Goal: Task Accomplishment & Management: Manage account settings

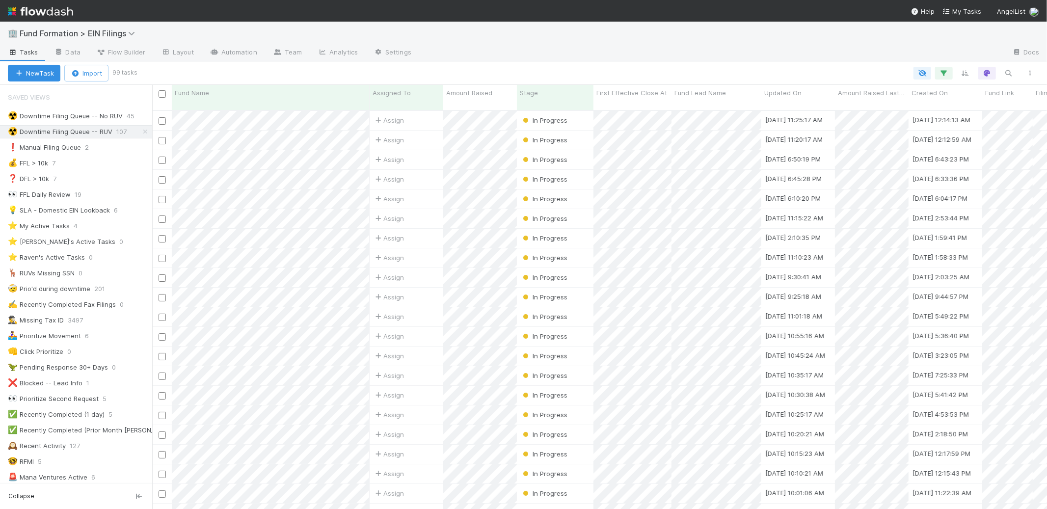
scroll to position [399, 886]
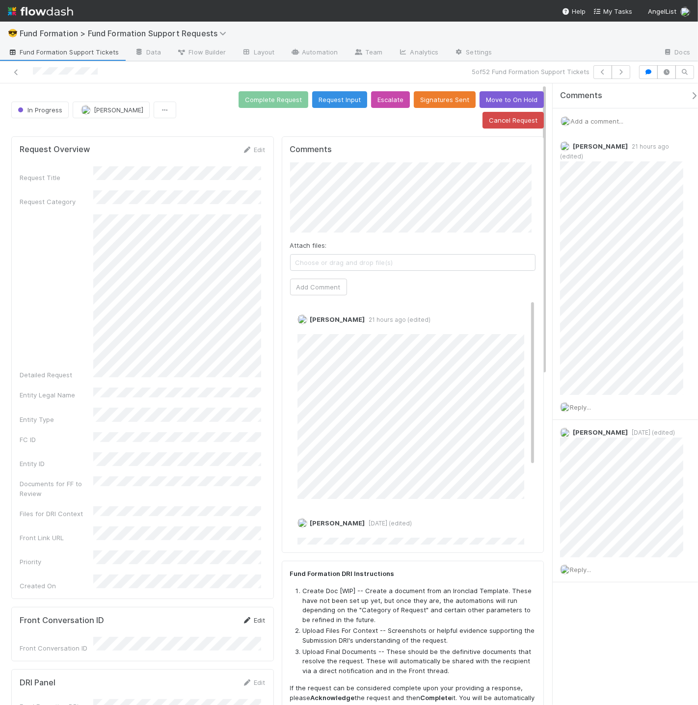
click at [252, 616] on link "Edit" at bounding box center [253, 620] width 23 height 8
click at [251, 615] on button "Cancel" at bounding box center [248, 623] width 34 height 17
click at [251, 616] on link "Edit" at bounding box center [253, 620] width 23 height 8
click at [60, 644] on div "Front Conversation ID" at bounding box center [143, 653] width 246 height 19
click at [199, 615] on button "Save" at bounding box center [213, 623] width 28 height 17
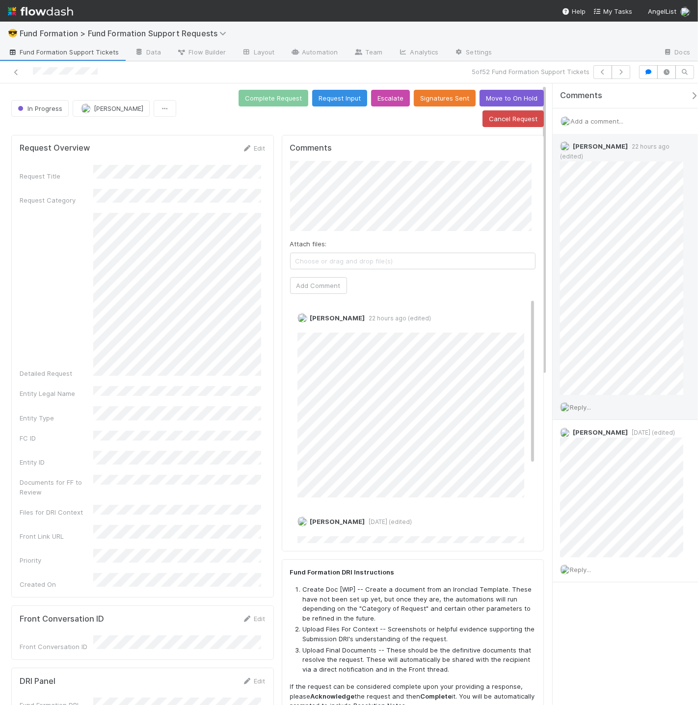
scroll to position [2, 0]
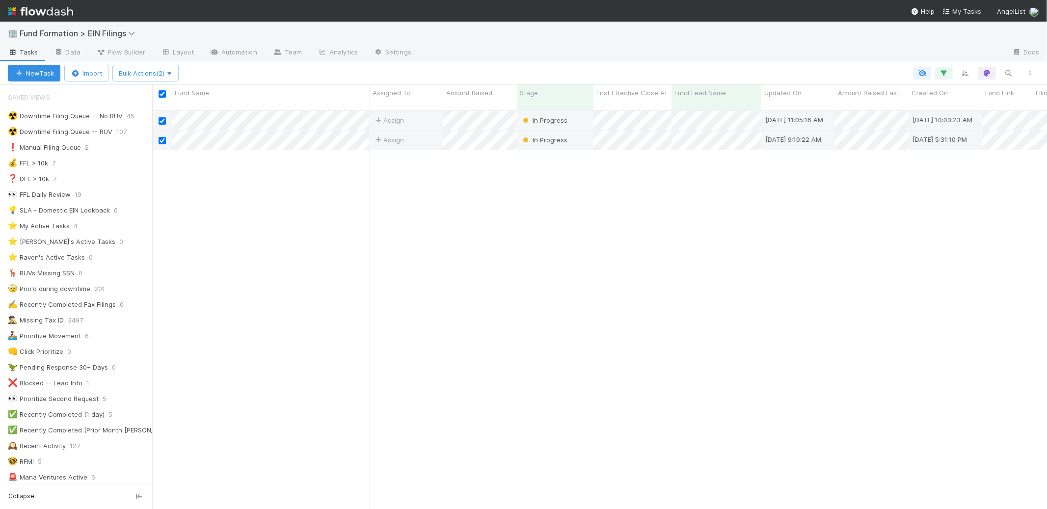
scroll to position [399, 886]
click at [156, 72] on span "Bulk Actions (2)" at bounding box center [145, 73] width 53 height 8
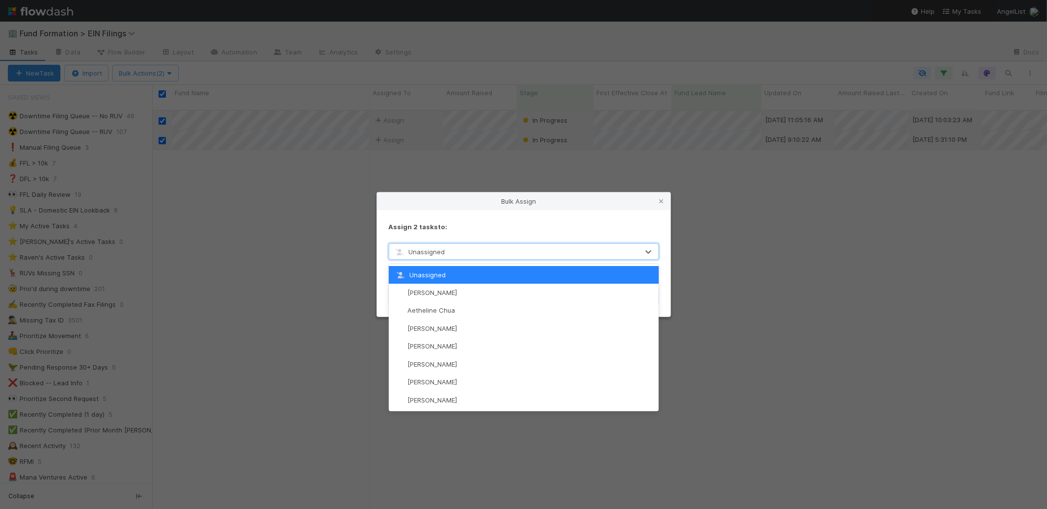
click at [489, 252] on div "Unassigned" at bounding box center [513, 252] width 249 height 16
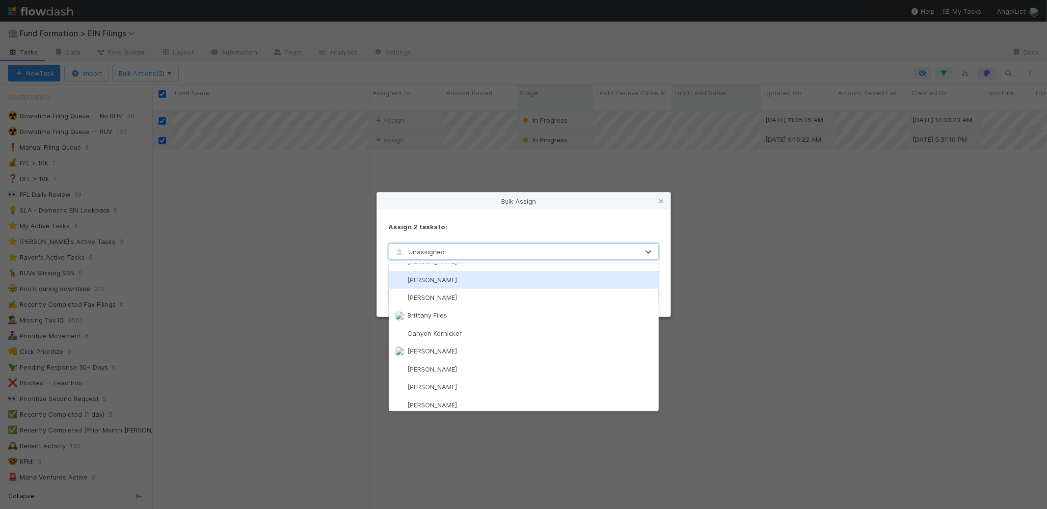
scroll to position [313, 0]
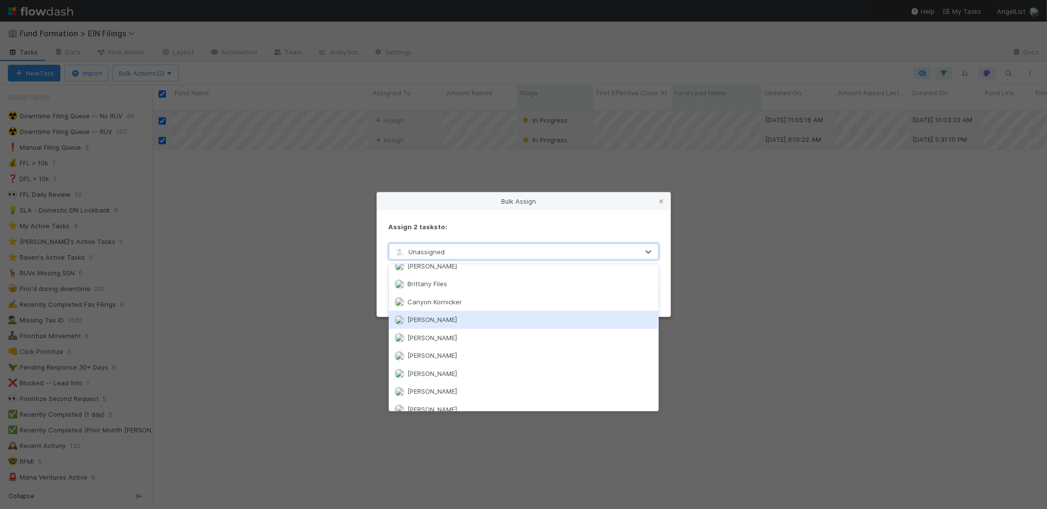
click at [414, 217] on div "Assign 2 tasks to: option Catherine Lambright focused, 21 of 88. 88 results ava…" at bounding box center [523, 263] width 293 height 107
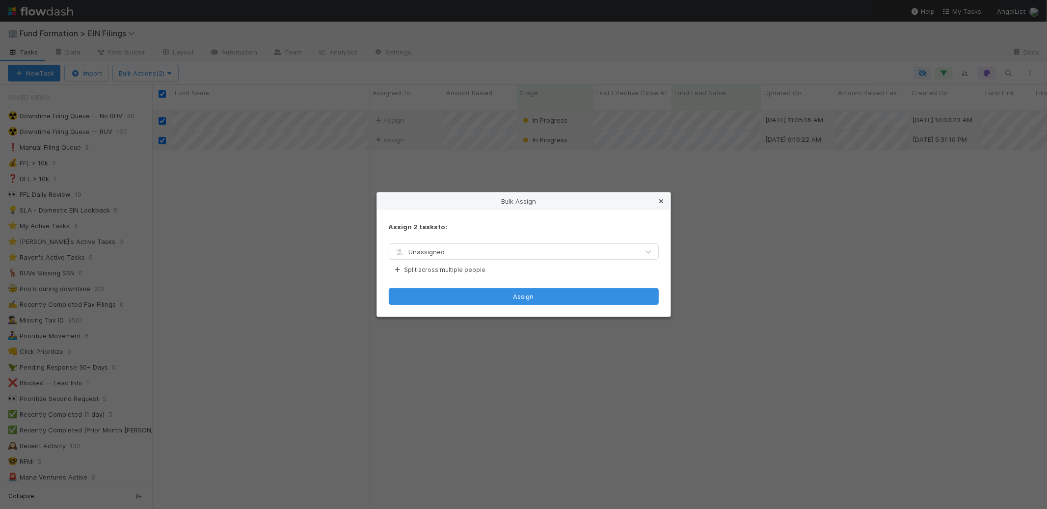
click at [664, 202] on icon at bounding box center [662, 201] width 10 height 6
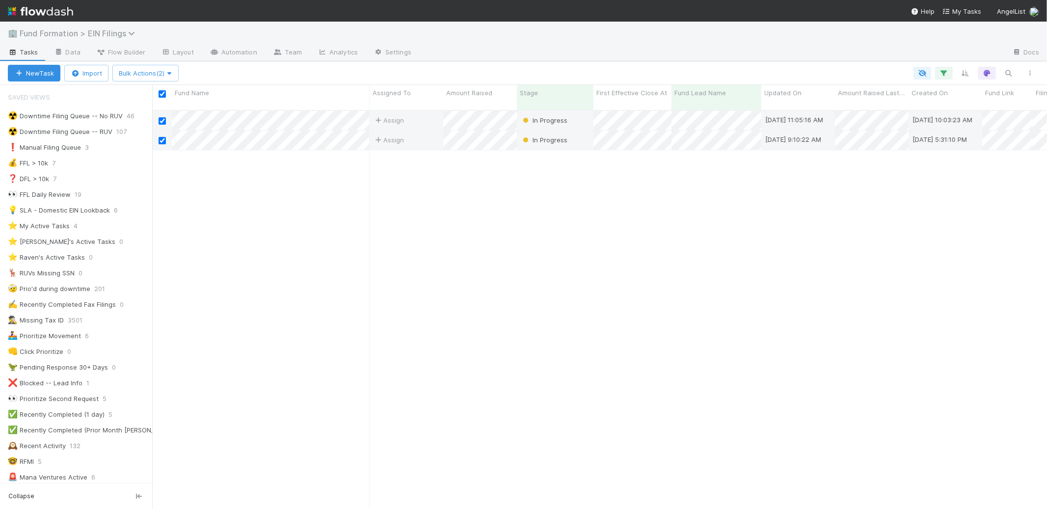
click at [116, 39] on div "🏢 Fund Formation > EIN Filings" at bounding box center [523, 34] width 1047 height 24
click at [114, 35] on span "Fund Formation > EIN Filings" at bounding box center [80, 33] width 120 height 10
click at [18, 18] on div "Search workflows" at bounding box center [523, 254] width 1047 height 509
click at [19, 17] on img at bounding box center [40, 11] width 65 height 17
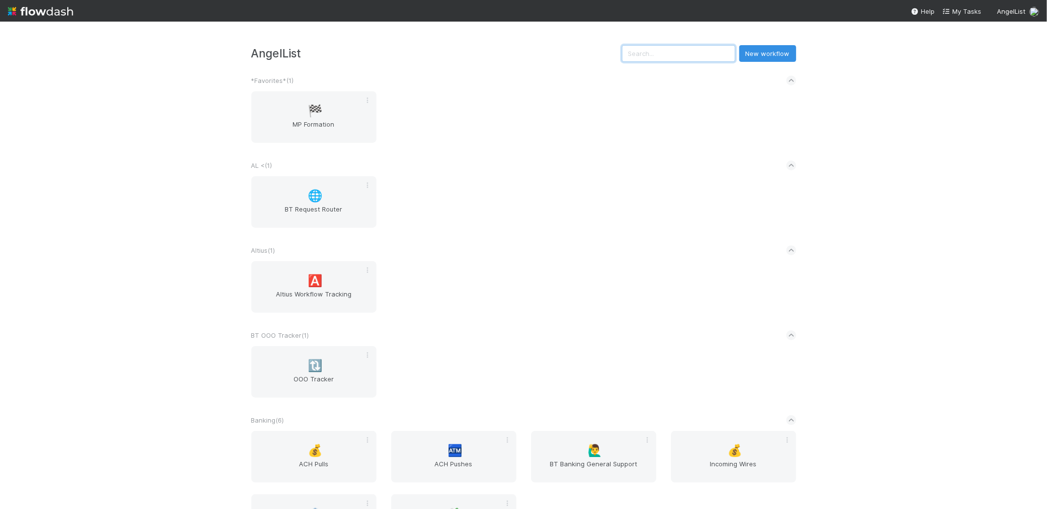
click at [680, 54] on input "text" at bounding box center [678, 53] width 113 height 17
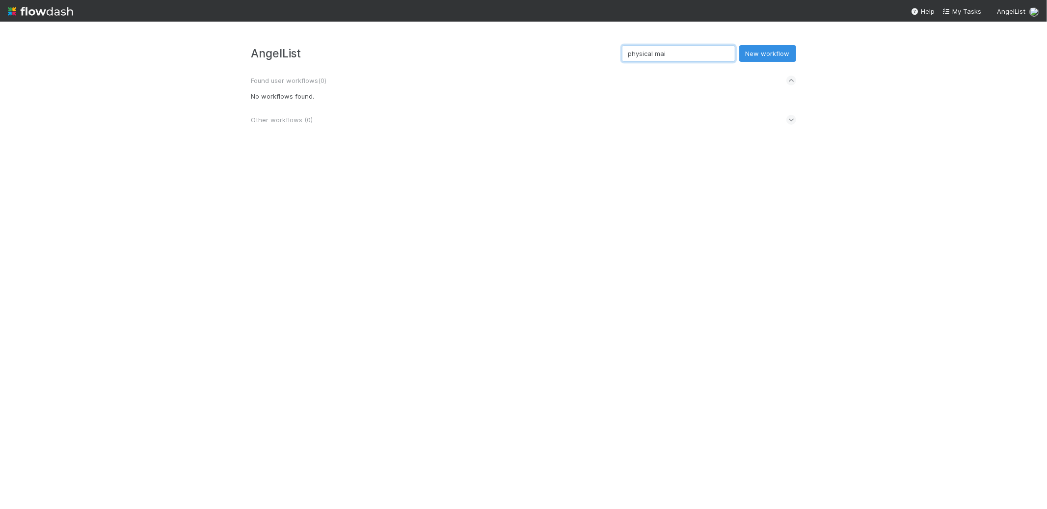
type input "physical mail"
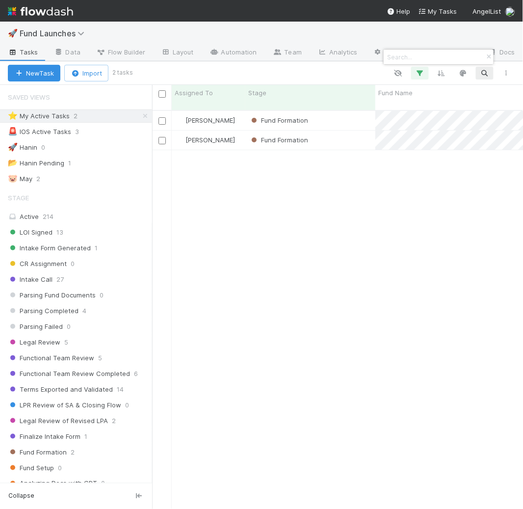
scroll to position [234, 0]
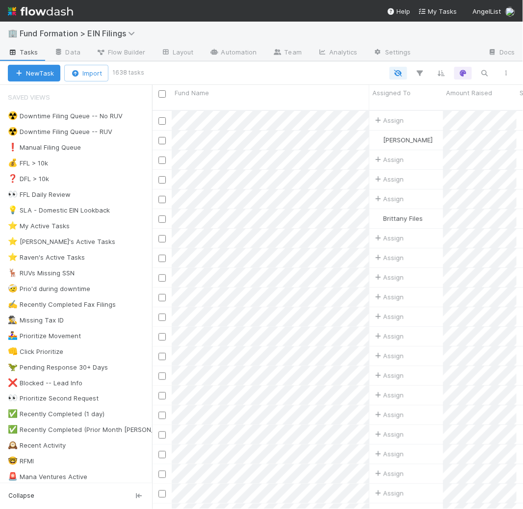
scroll to position [399, 363]
click at [100, 132] on div "☢️ Downtime Filing Queue -- RUV" at bounding box center [60, 132] width 105 height 12
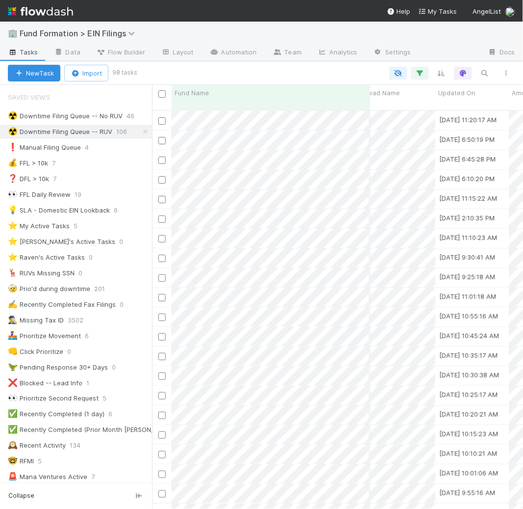
scroll to position [0, 273]
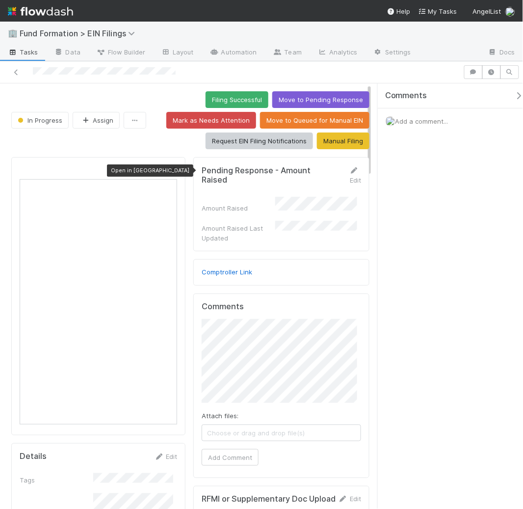
click at [173, 168] on icon at bounding box center [172, 170] width 10 height 6
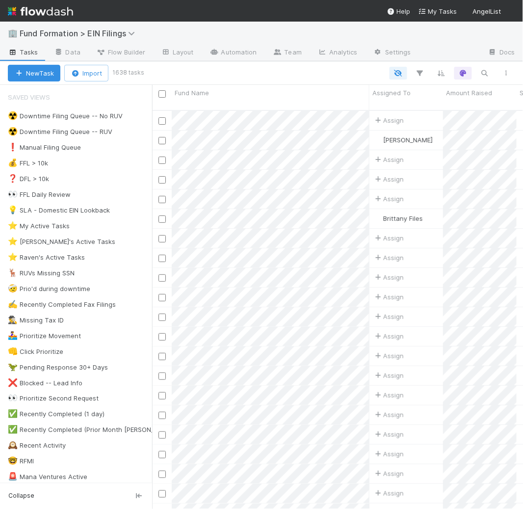
scroll to position [399, 363]
click at [77, 134] on div "☢️ Downtime Filing Queue -- RUV" at bounding box center [60, 132] width 105 height 12
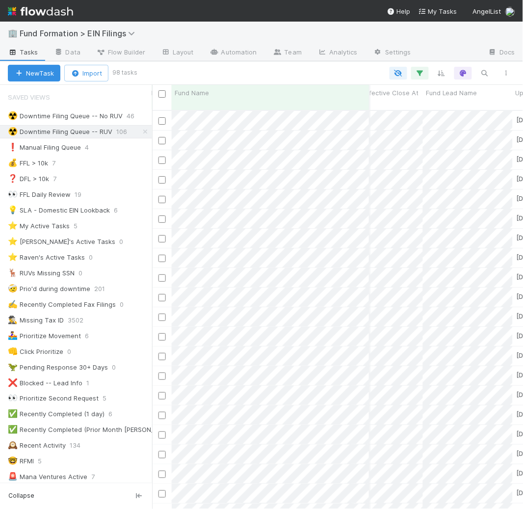
scroll to position [0, 217]
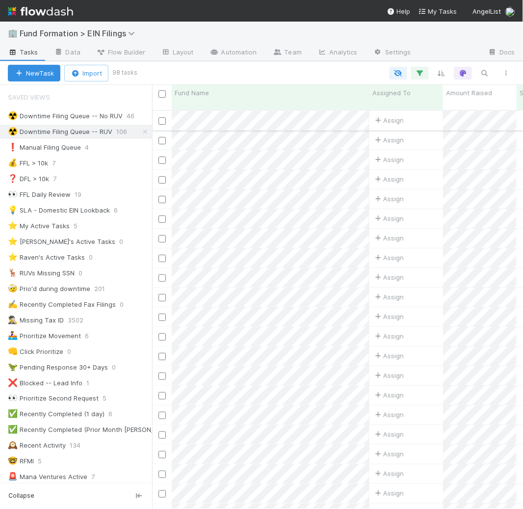
click at [420, 111] on div "Assign" at bounding box center [406, 120] width 74 height 19
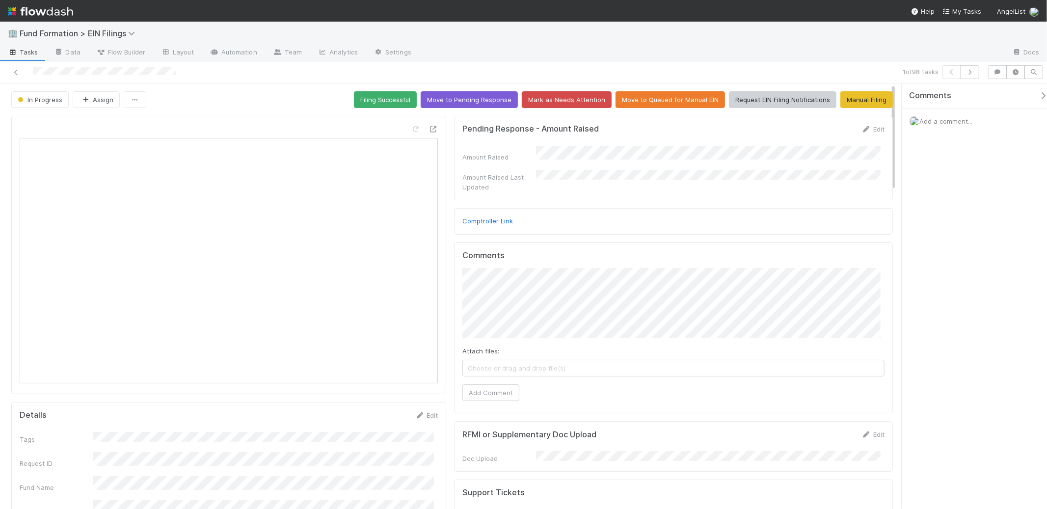
click at [177, 121] on div at bounding box center [228, 255] width 435 height 278
click at [15, 70] on icon at bounding box center [16, 72] width 10 height 6
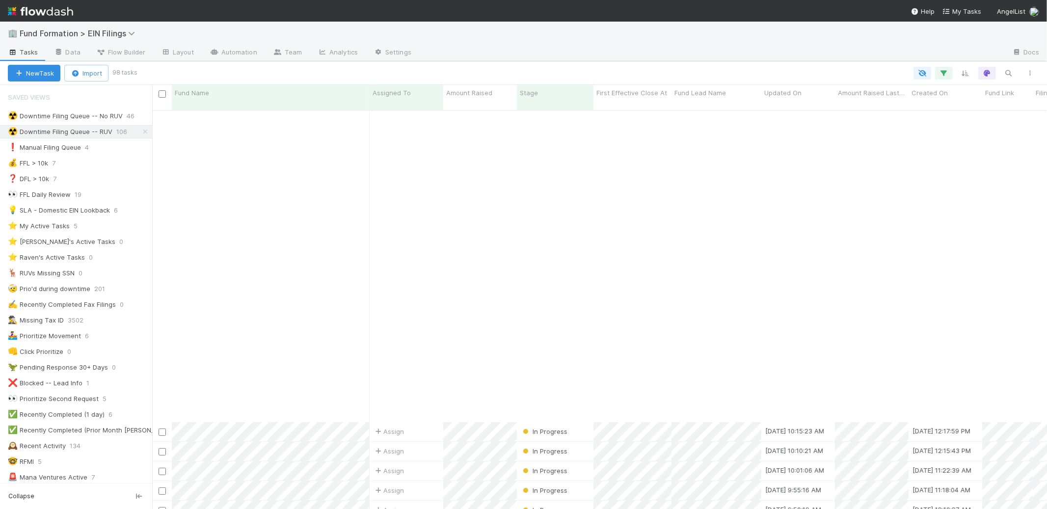
scroll to position [348, 0]
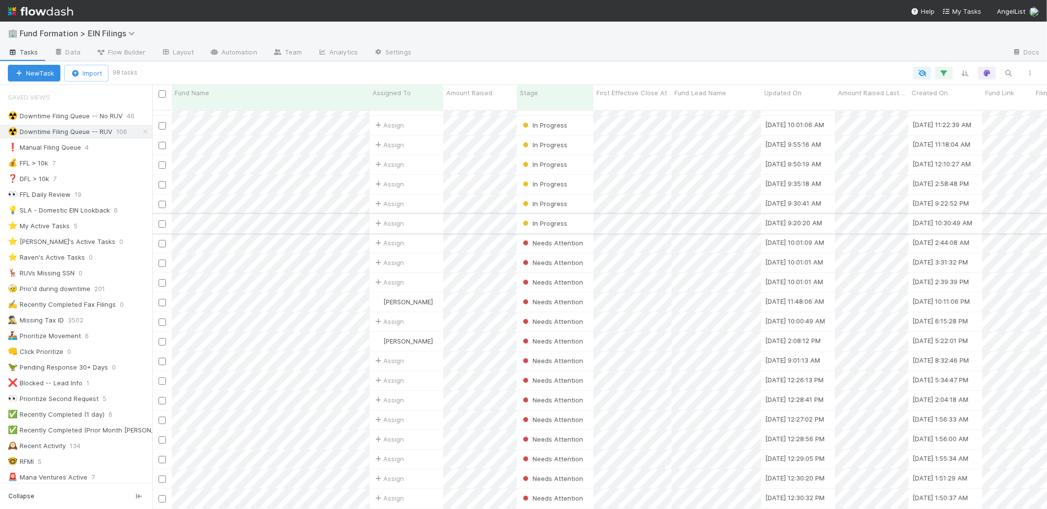
click at [159, 220] on input "checkbox" at bounding box center [161, 223] width 7 height 7
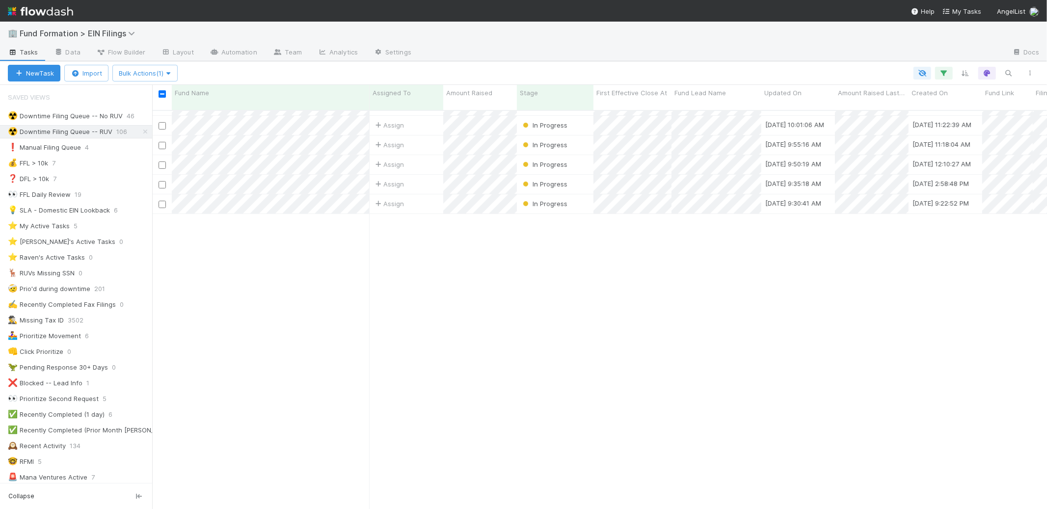
scroll to position [0, 0]
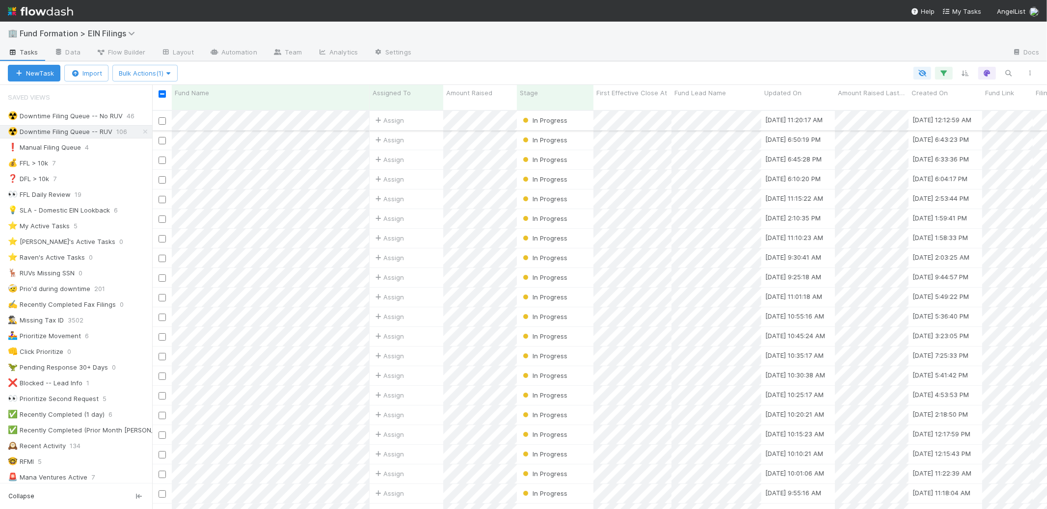
click at [162, 117] on input "checkbox" at bounding box center [161, 120] width 7 height 7
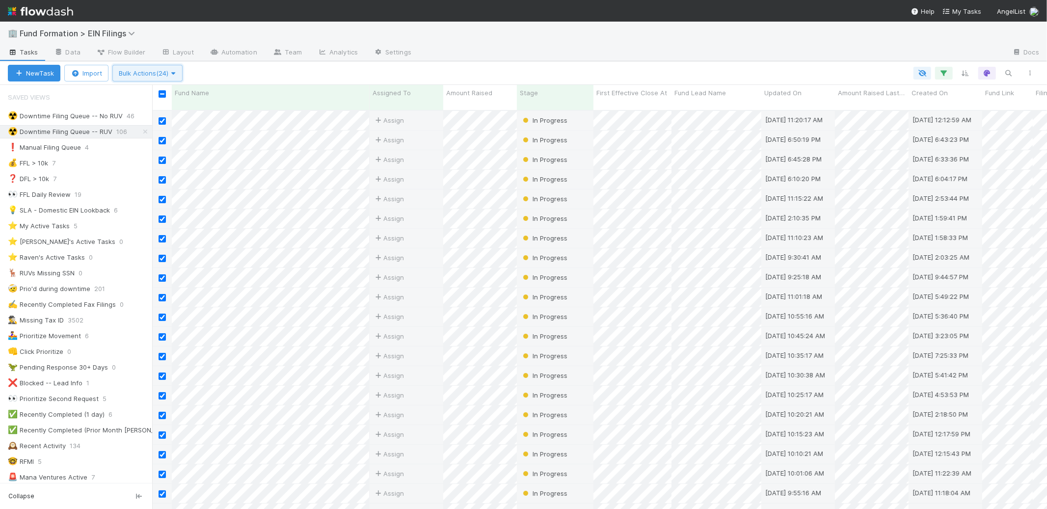
click at [157, 74] on span "Bulk Actions (24)" at bounding box center [147, 73] width 57 height 8
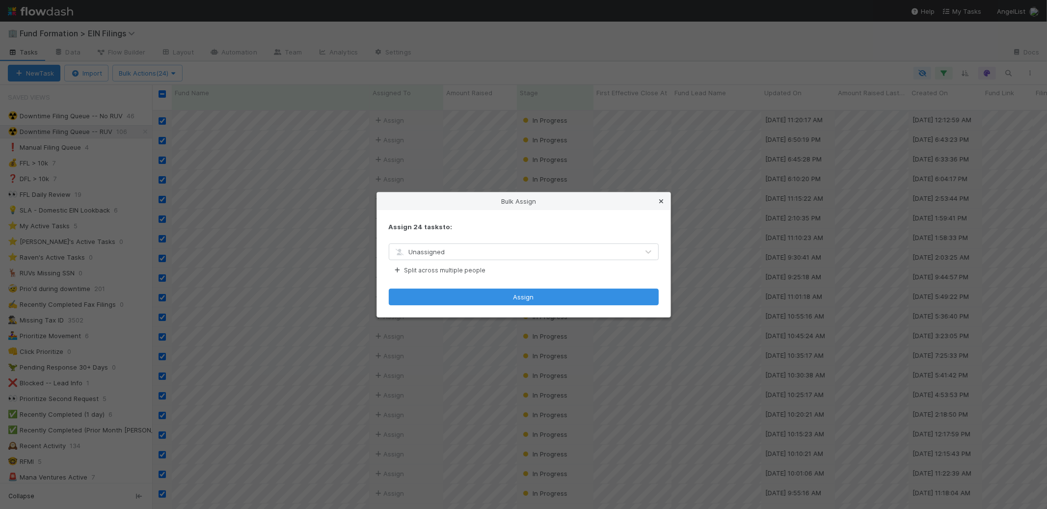
click at [523, 204] on icon at bounding box center [662, 201] width 10 height 6
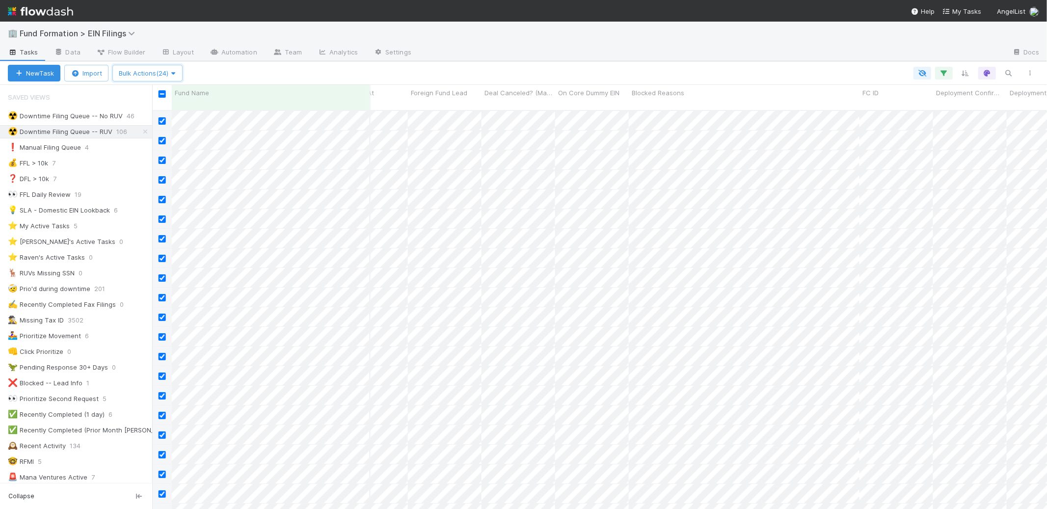
scroll to position [0, 1021]
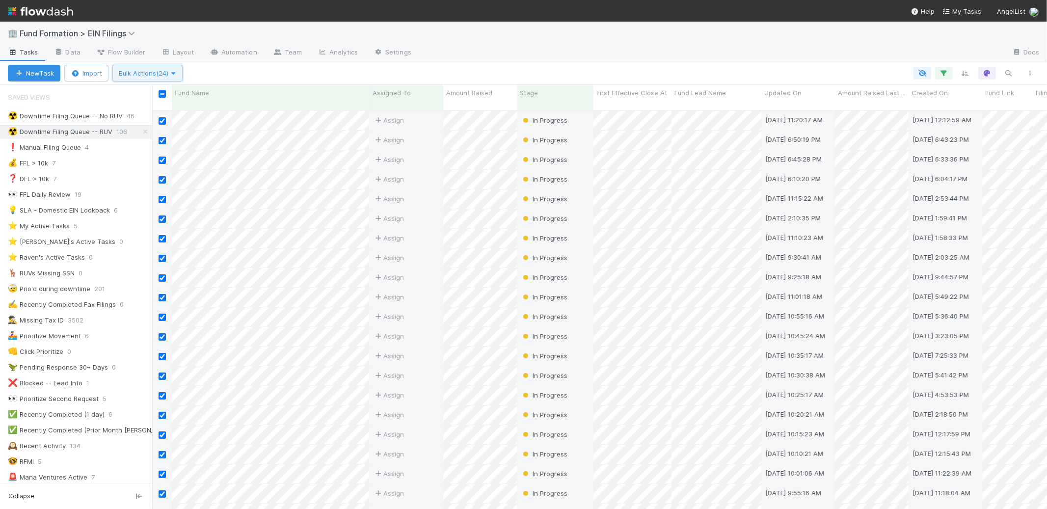
click at [174, 72] on icon "button" at bounding box center [173, 73] width 10 height 6
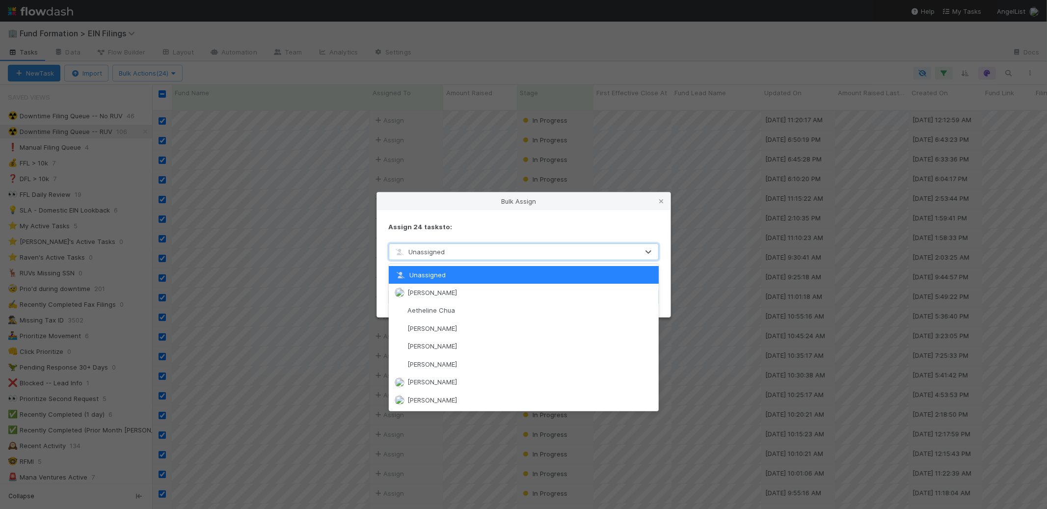
click at [472, 252] on div "Unassigned" at bounding box center [513, 252] width 249 height 16
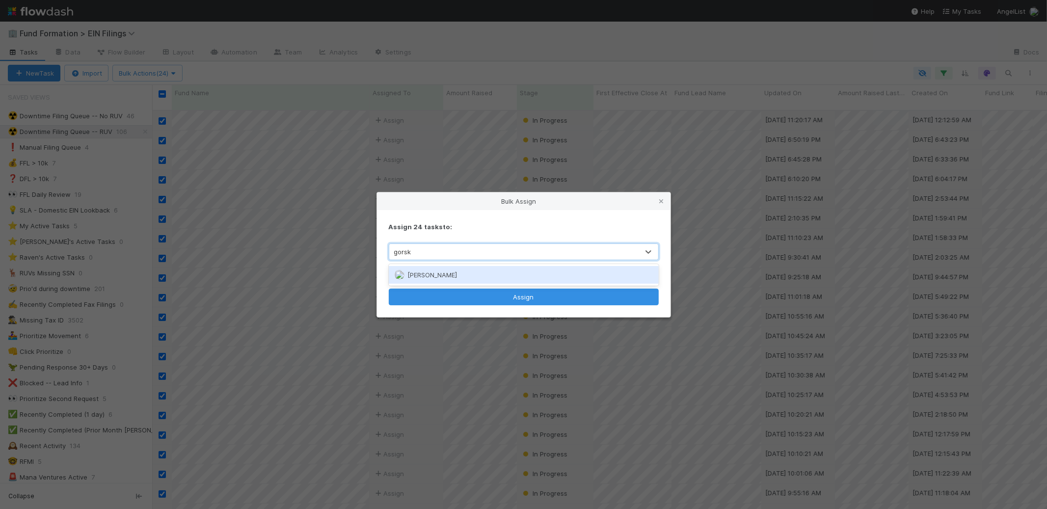
type input "gorski"
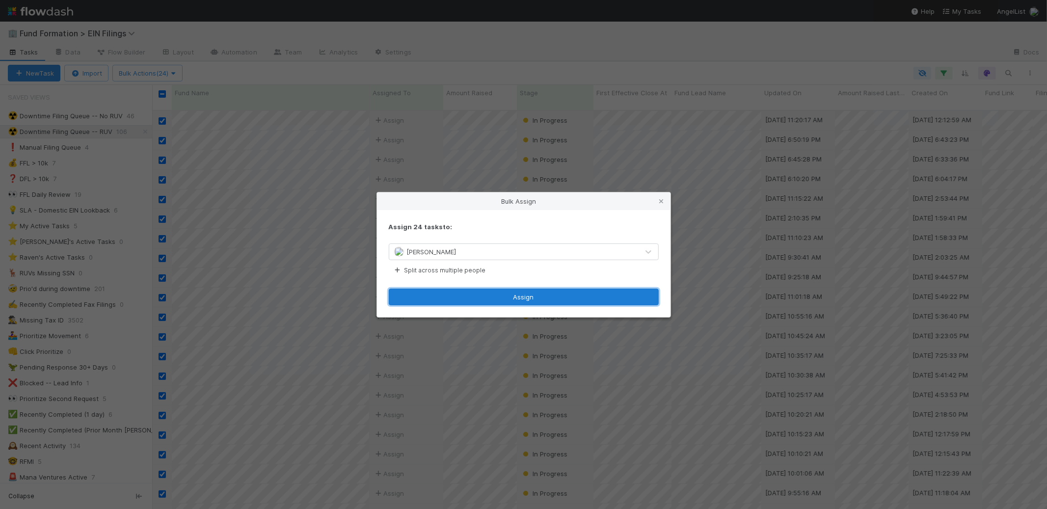
click at [523, 298] on button "Assign" at bounding box center [524, 297] width 270 height 17
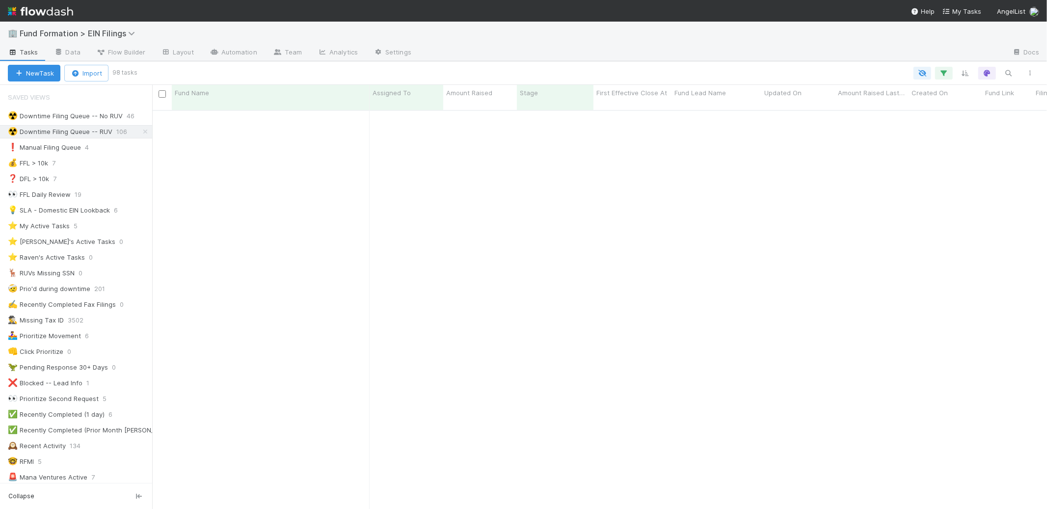
scroll to position [0, 0]
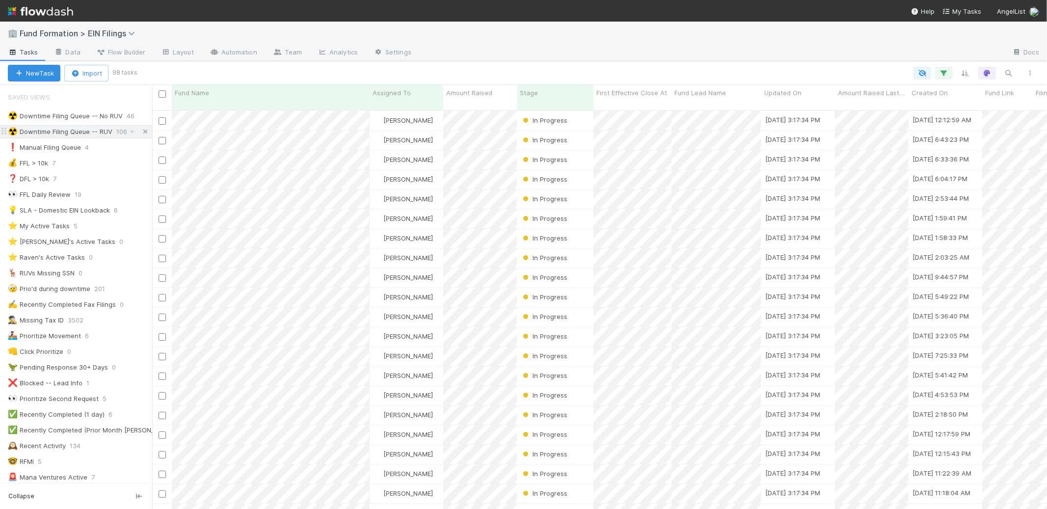
click at [142, 132] on icon at bounding box center [145, 132] width 10 height 6
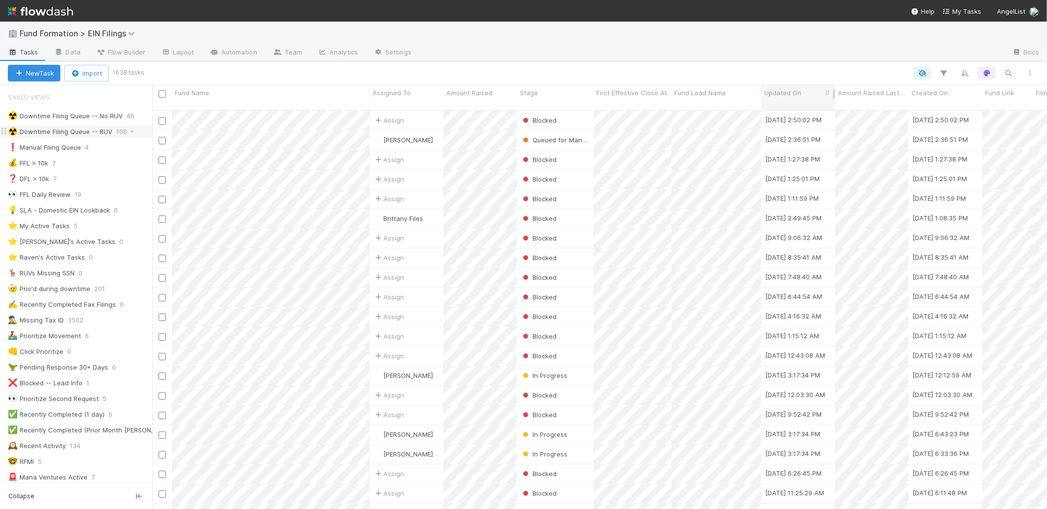
scroll to position [399, 886]
click at [523, 71] on button "button" at bounding box center [944, 73] width 18 height 13
click at [523, 107] on button "Add Filter" at bounding box center [793, 102] width 294 height 14
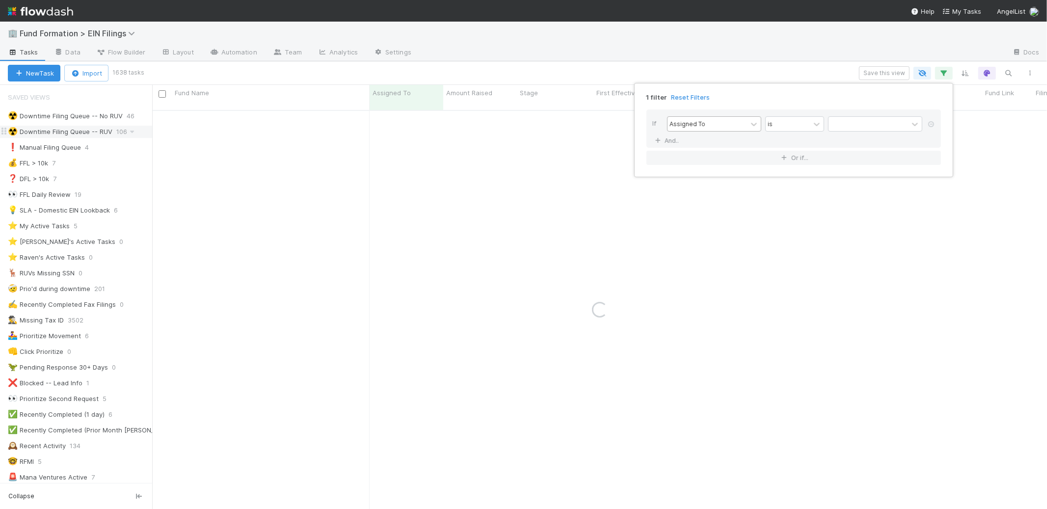
click at [523, 118] on div "Assigned To" at bounding box center [706, 124] width 79 height 14
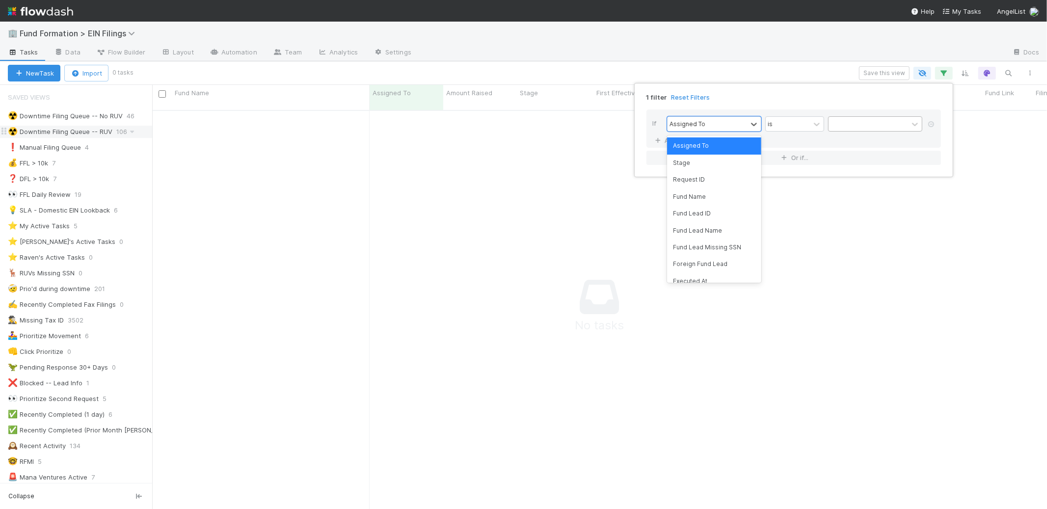
scroll to position [391, 878]
click at [523, 118] on div at bounding box center [867, 124] width 79 height 14
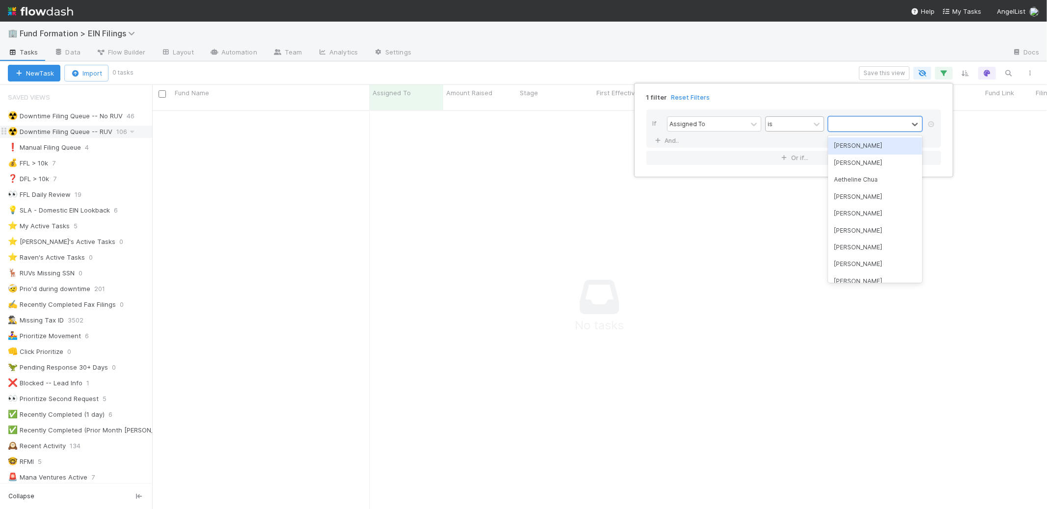
drag, startPoint x: 792, startPoint y: 118, endPoint x: 790, endPoint y: 126, distance: 7.5
click at [523, 118] on div "is" at bounding box center [787, 124] width 44 height 14
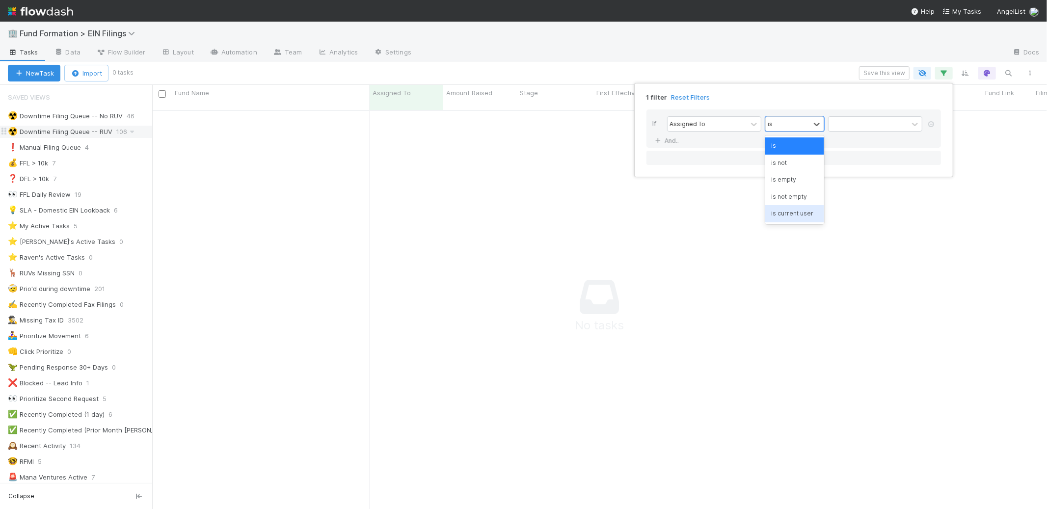
click at [523, 216] on div "is current user" at bounding box center [794, 213] width 59 height 17
click at [523, 62] on div "1 filter Reset Filters If Assigned To is current user And.. Or if..." at bounding box center [523, 254] width 1047 height 509
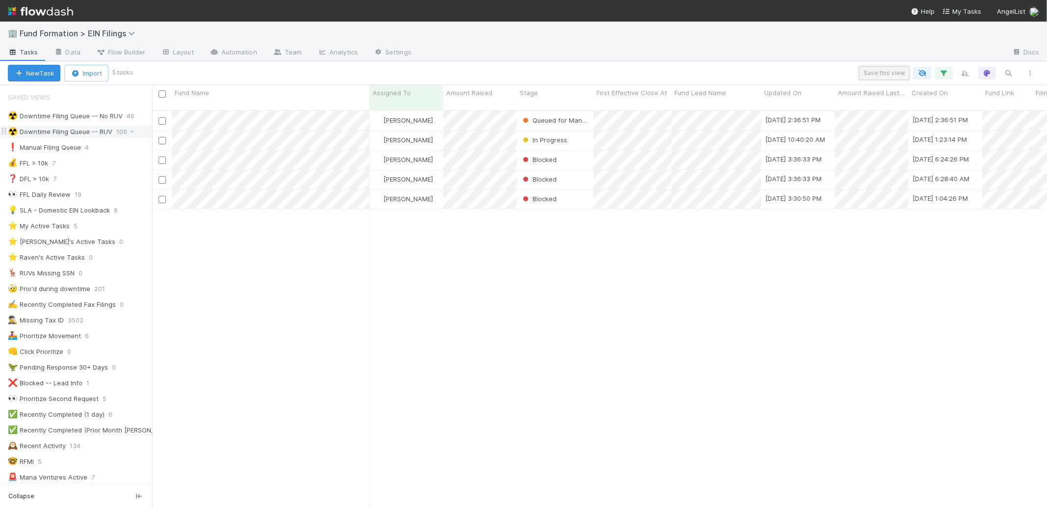
scroll to position [399, 886]
click at [523, 71] on button "Save this view" at bounding box center [884, 73] width 51 height 14
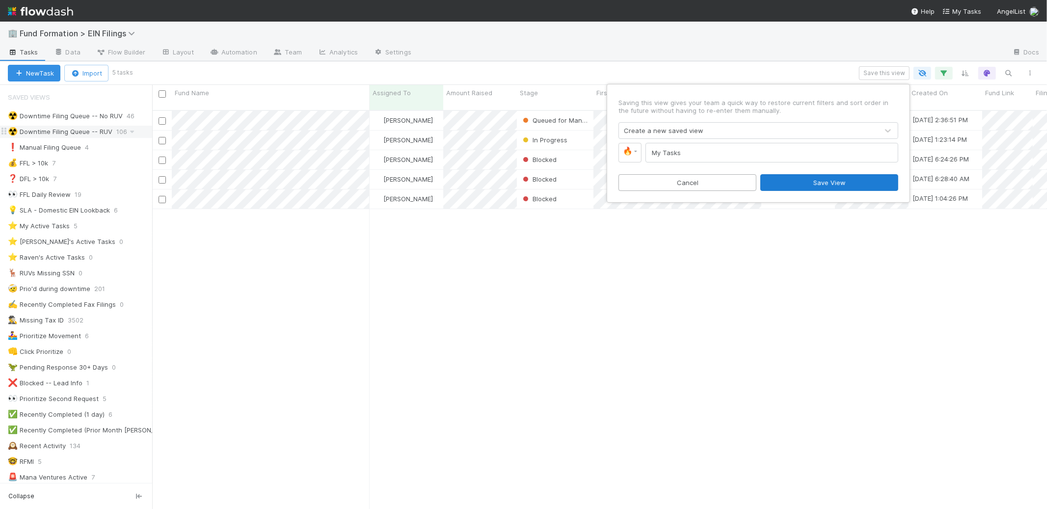
type input "My Tasks"
click at [523, 177] on button "Save View" at bounding box center [829, 182] width 138 height 17
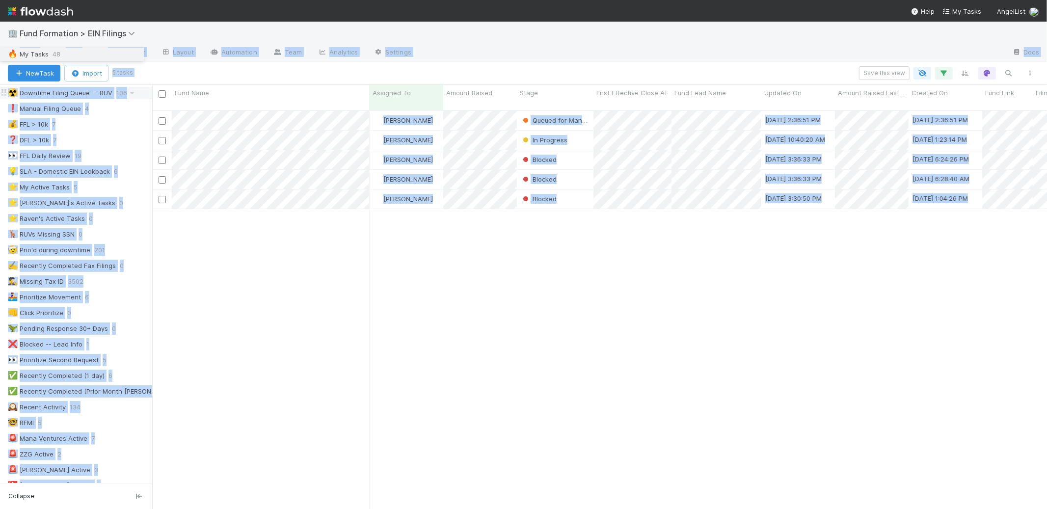
scroll to position [0, 0]
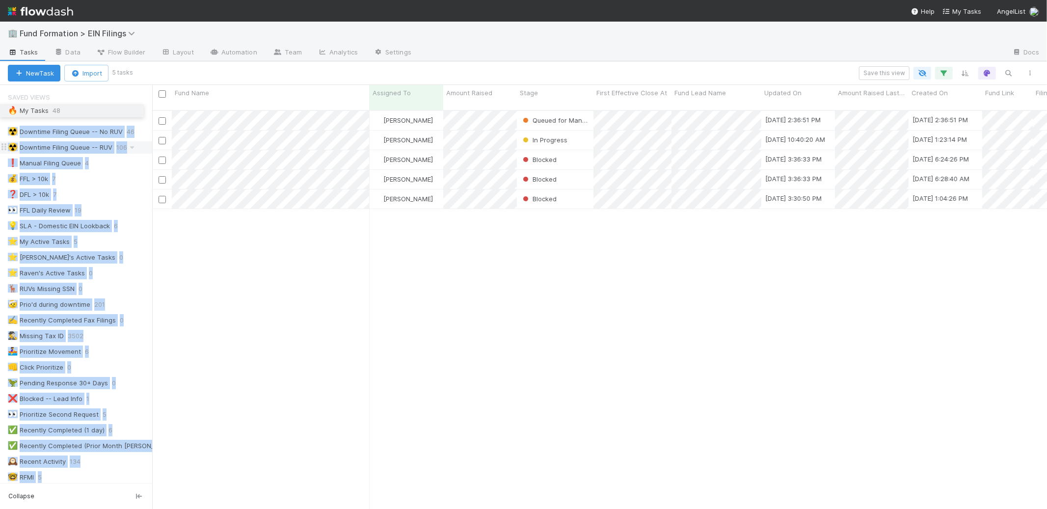
drag, startPoint x: 5, startPoint y: 199, endPoint x: 18, endPoint y: 108, distance: 92.2
click at [18, 108] on div "Saved Views ☢️ Downtime Filing Queue -- No RUV 46 ☢️ Downtime Filing Queue -- R…" at bounding box center [76, 387] width 152 height 601
click at [83, 136] on div "☢️ Downtime Filing Queue -- No RUV" at bounding box center [65, 132] width 115 height 12
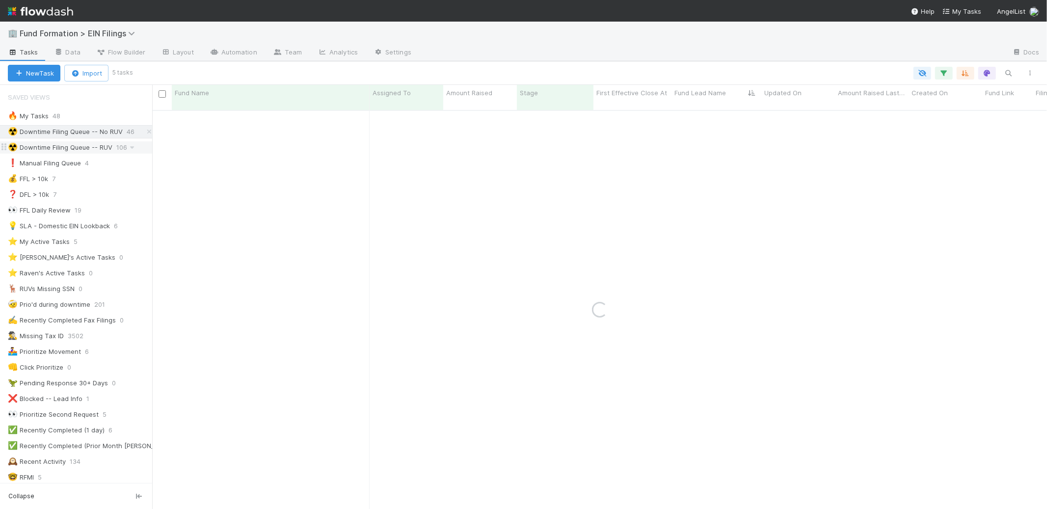
click at [81, 146] on div "☢️ Downtime Filing Queue -- RUV" at bounding box center [60, 147] width 105 height 12
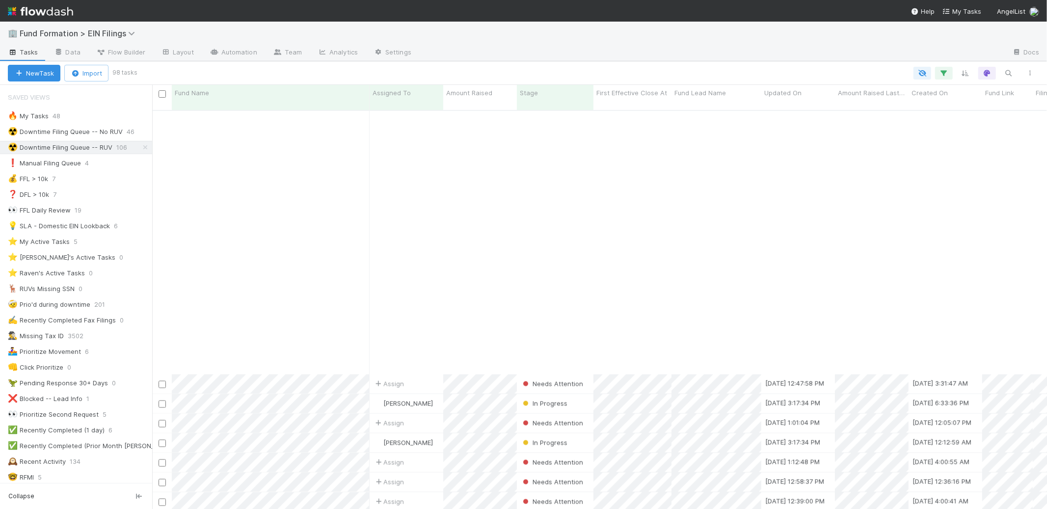
scroll to position [1525, 0]
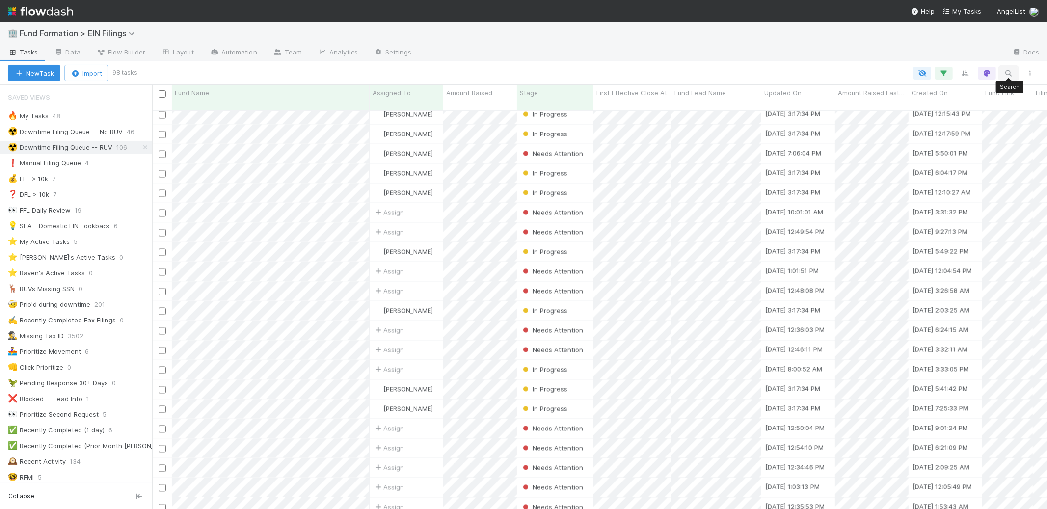
click at [523, 72] on button "button" at bounding box center [1008, 73] width 18 height 13
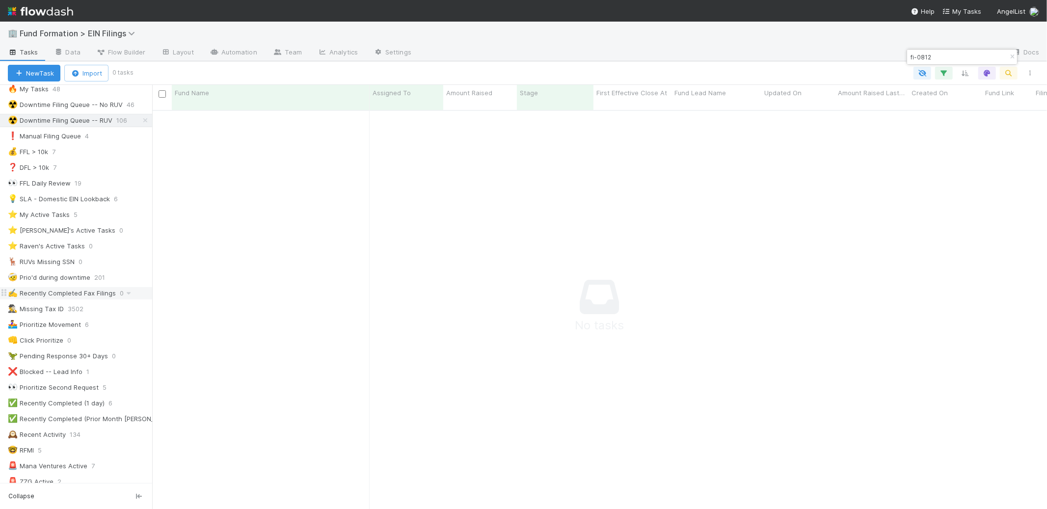
scroll to position [0, 0]
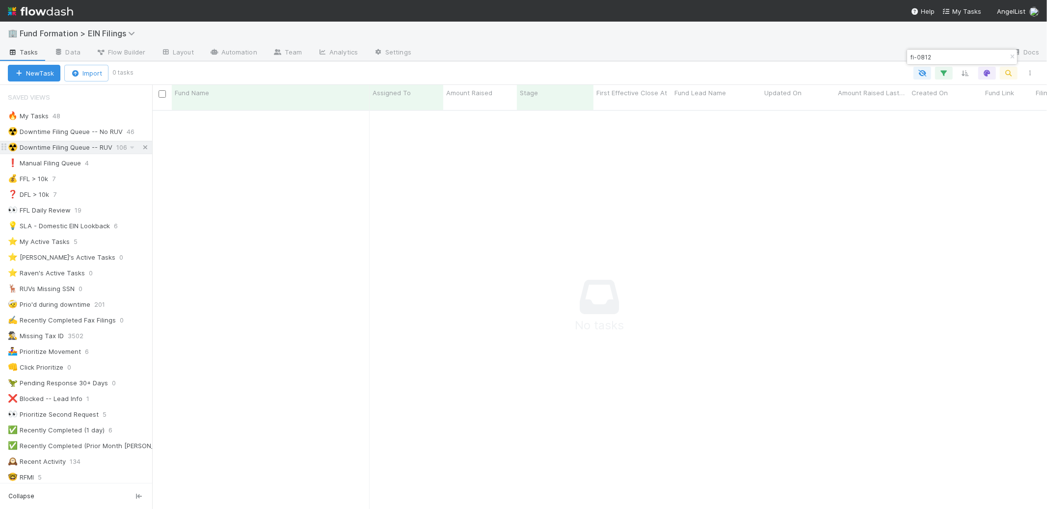
type input "fi-0812"
click at [140, 148] on icon at bounding box center [145, 147] width 10 height 6
click at [523, 55] on icon "button" at bounding box center [1012, 57] width 10 height 6
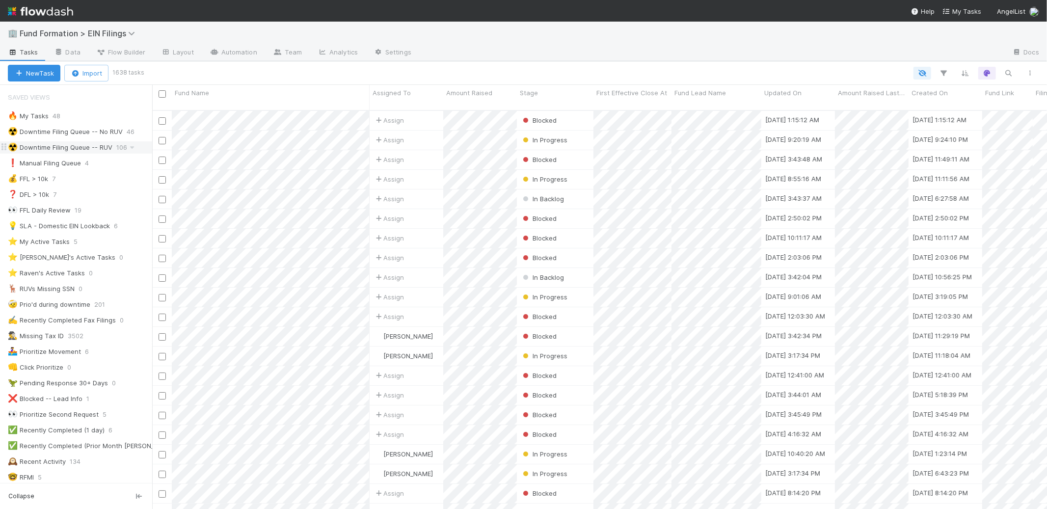
click at [83, 145] on div "☢️ Downtime Filing Queue -- RUV" at bounding box center [60, 147] width 105 height 12
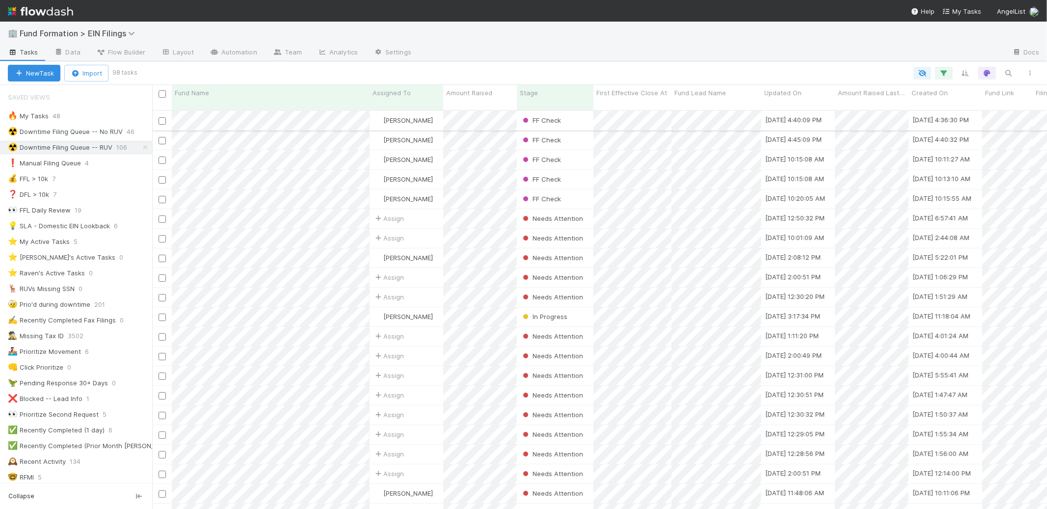
scroll to position [2, 0]
click at [523, 90] on div "Stage" at bounding box center [555, 93] width 71 height 10
click at [523, 129] on div "Sort Last → First" at bounding box center [576, 126] width 112 height 15
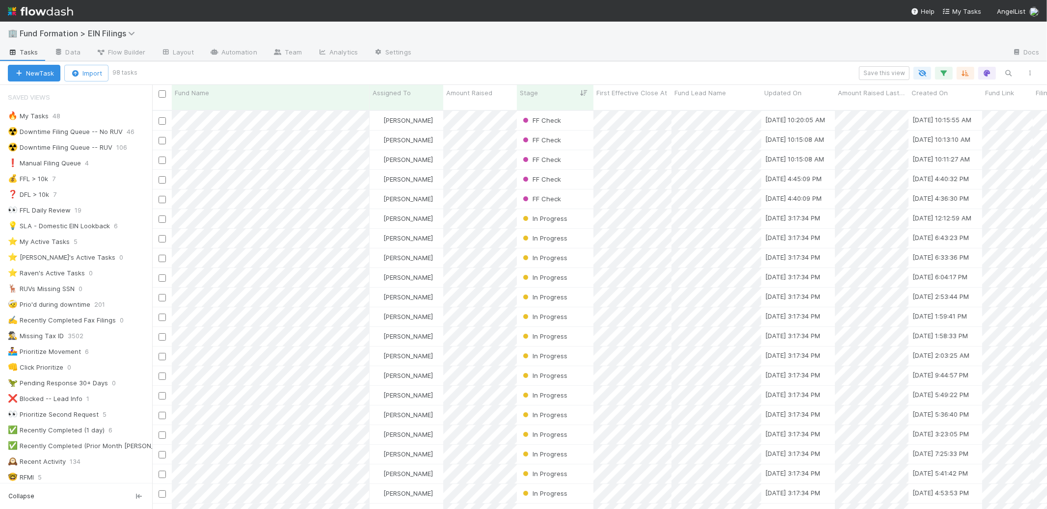
scroll to position [2, 0]
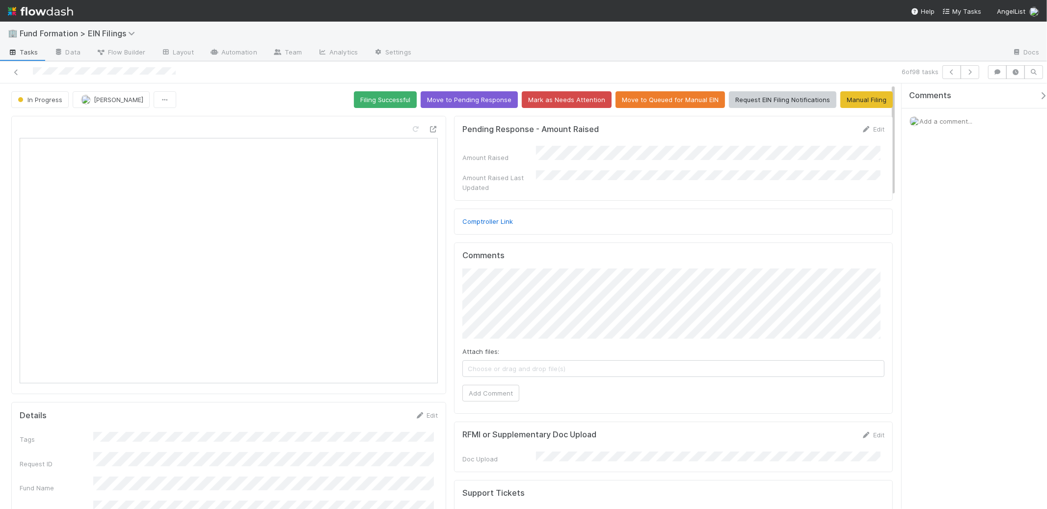
click at [426, 122] on div at bounding box center [228, 255] width 435 height 278
click at [434, 134] on div "Reload Page" at bounding box center [228, 255] width 435 height 278
click at [431, 132] on icon at bounding box center [433, 129] width 10 height 6
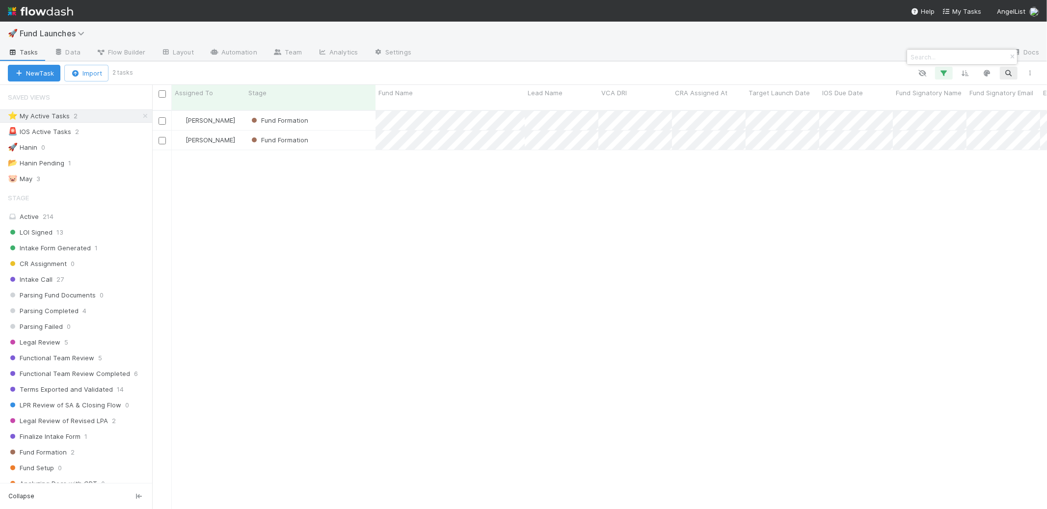
scroll to position [234, 0]
